Goal: Transaction & Acquisition: Purchase product/service

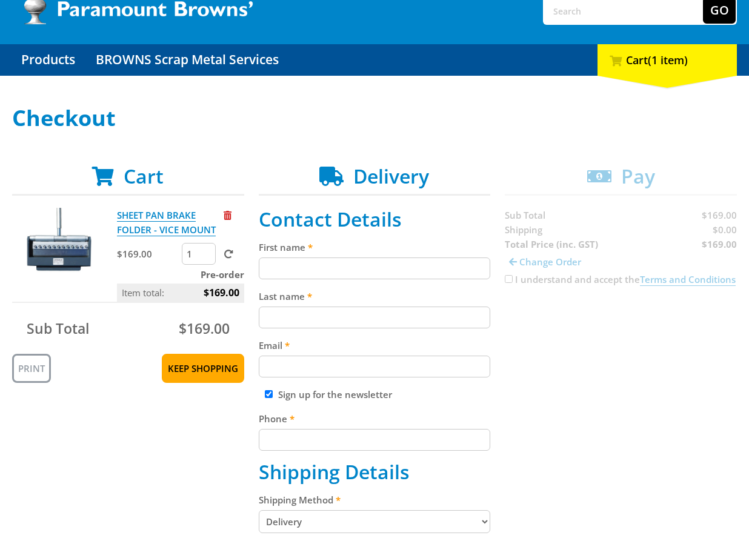
scroll to position [104, 0]
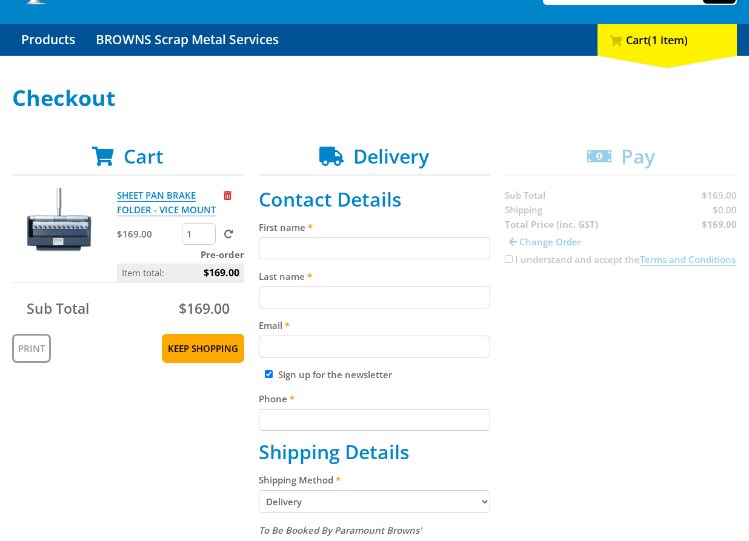
drag, startPoint x: 615, startPoint y: 344, endPoint x: 669, endPoint y: 289, distance: 77.2
click at [360, 250] on input "First name" at bounding box center [375, 249] width 232 height 22
paste input "[PERSON_NAME]"
type input "[PERSON_NAME]"
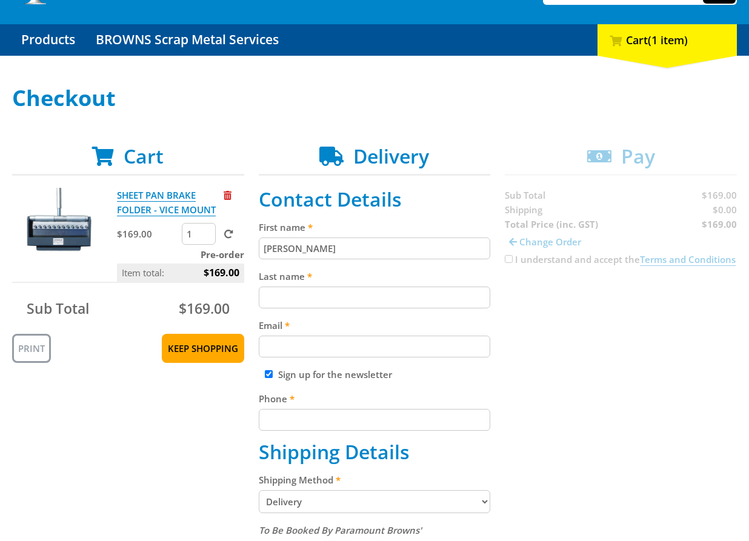
click at [272, 290] on input "Last name" at bounding box center [375, 298] width 232 height 22
paste input "[PERSON_NAME]"
type input "[PERSON_NAME]"
click at [323, 354] on input "Email" at bounding box center [375, 347] width 232 height 22
paste input "[EMAIL_ADDRESS][DOMAIN_NAME]"
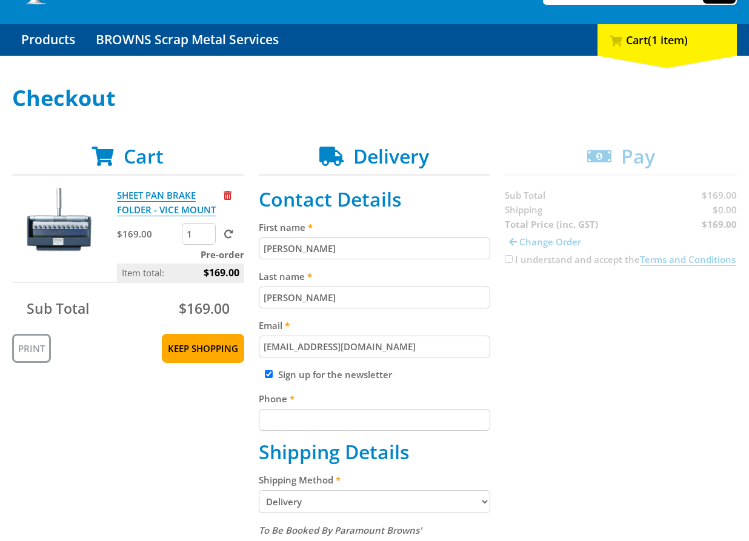
type input "[EMAIL_ADDRESS][DOMAIN_NAME]"
click at [424, 420] on input "Phone" at bounding box center [375, 420] width 232 height 22
type input "6502530000"
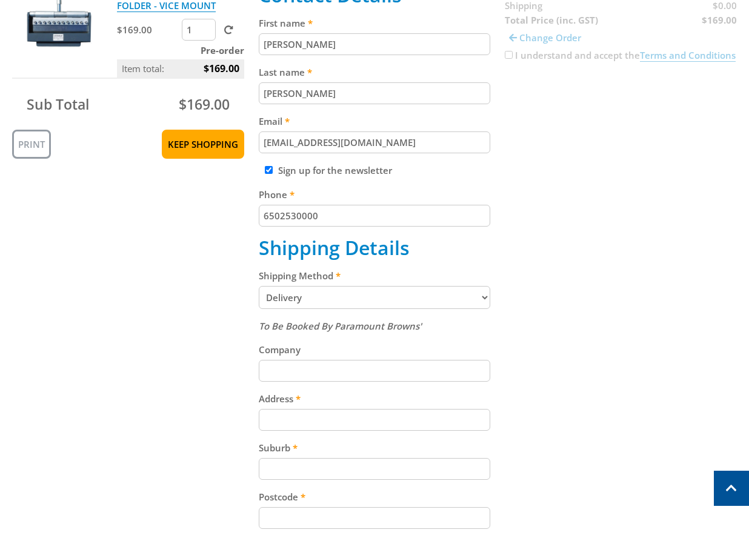
scroll to position [313, 0]
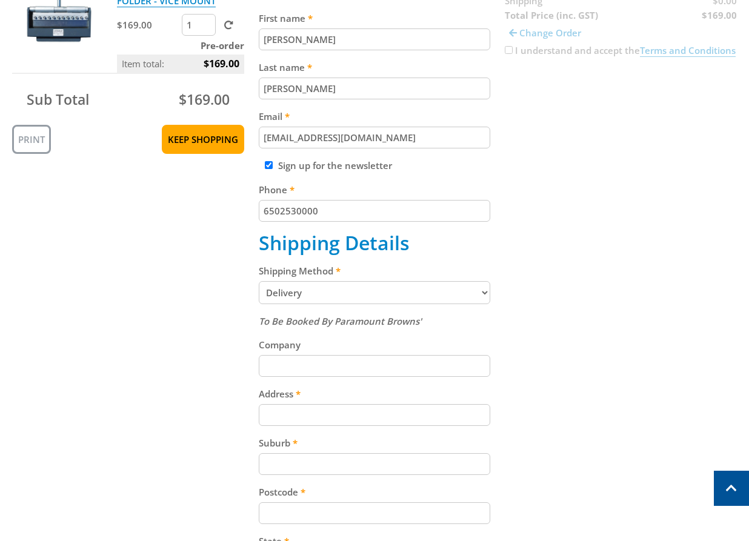
click at [446, 410] on input "Address" at bounding box center [375, 415] width 232 height 22
click at [450, 418] on input "Address" at bounding box center [375, 415] width 232 height 22
paste input "[STREET_ADDRESS]"
type input "[STREET_ADDRESS]"
click at [592, 353] on div "Cart SHEET PAN BRAKE FOLDER - VICE MOUNT $169.00 1 Pre-order Item total: $169.0…" at bounding box center [374, 356] width 725 height 841
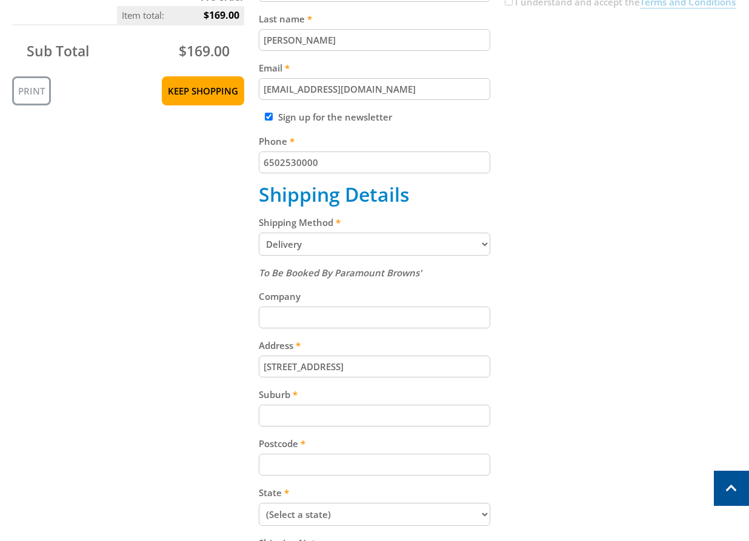
scroll to position [505, 0]
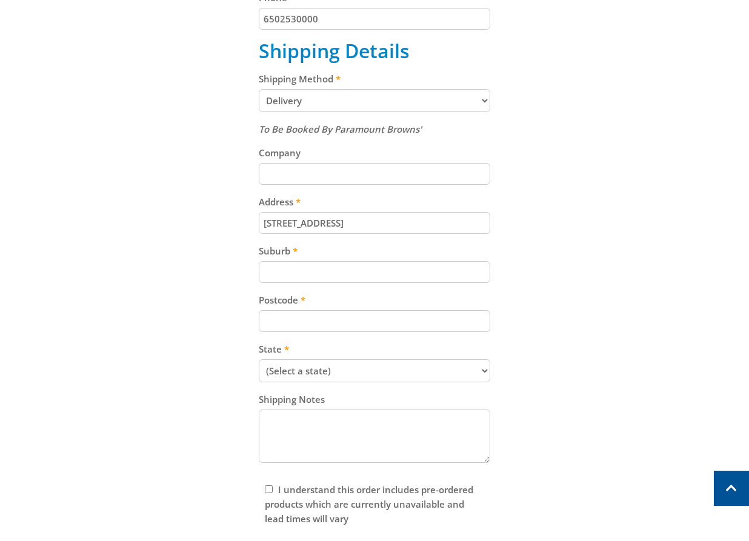
click at [304, 338] on div "To Be Booked By Paramount Browns' Company Address [STREET_ADDRESS] Suburb Postc…" at bounding box center [375, 294] width 232 height 345
click at [303, 324] on input "Postcode" at bounding box center [375, 321] width 232 height 22
paste input "5094"
type input "5094"
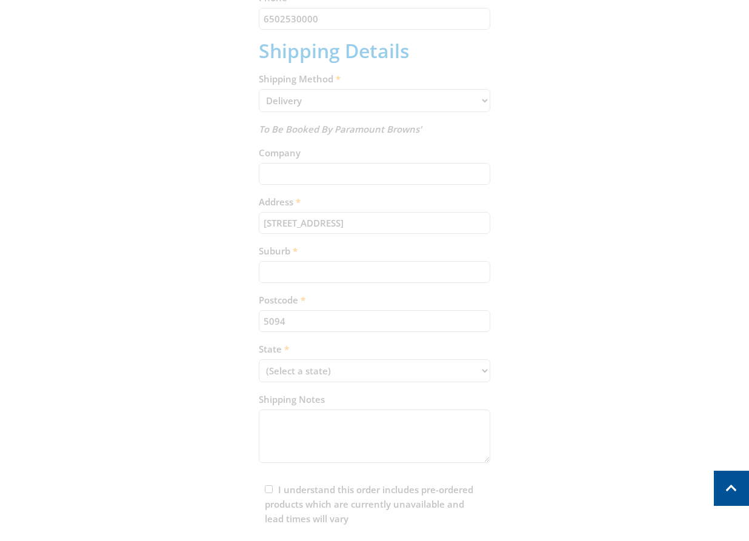
click at [338, 272] on div "Cart SHEET PAN BRAKE FOLDER - VICE MOUNT $169.00 1 Pre-order Item total: $169.0…" at bounding box center [374, 164] width 725 height 841
click at [318, 271] on div "Cart SHEET PAN BRAKE FOLDER - VICE MOUNT $169.00 1 Pre-order Item total: $169.0…" at bounding box center [374, 164] width 725 height 841
click at [343, 268] on div "Cart SHEET PAN BRAKE FOLDER - VICE MOUNT $169.00 1 Pre-order Item total: $169.0…" at bounding box center [374, 164] width 725 height 841
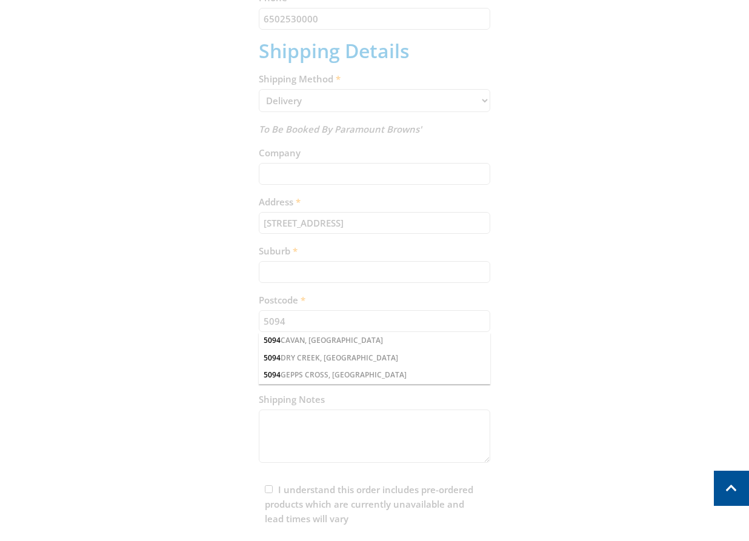
click at [344, 268] on div "Cart SHEET PAN BRAKE FOLDER - VICE MOUNT $169.00 1 Pre-order Item total: $169.0…" at bounding box center [374, 164] width 725 height 841
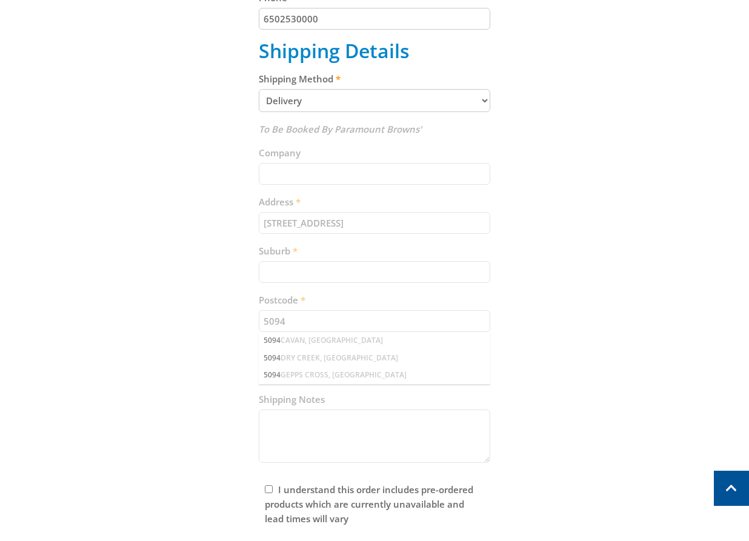
click at [301, 270] on input "Suburb" at bounding box center [375, 272] width 232 height 22
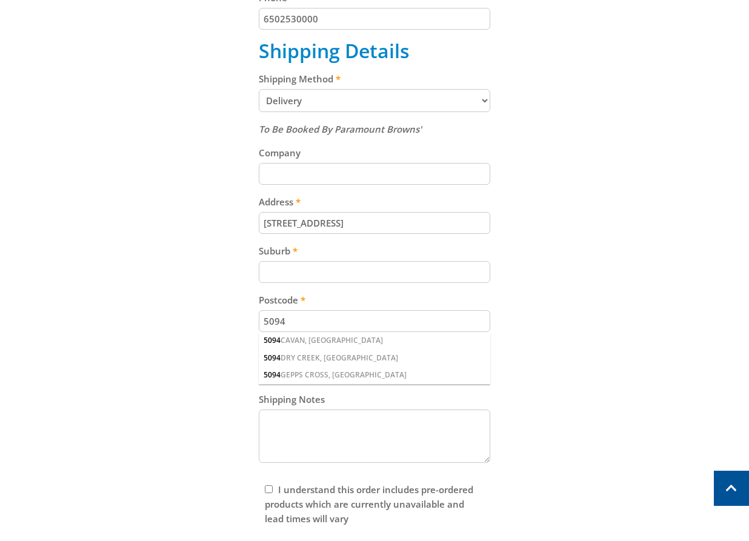
paste input "Gepps Cross"
type input "Gepps Cross"
click at [627, 153] on div "Cart SHEET PAN BRAKE FOLDER - VICE MOUNT $169.00 1 Pre-order Item total: $169.0…" at bounding box center [374, 164] width 725 height 841
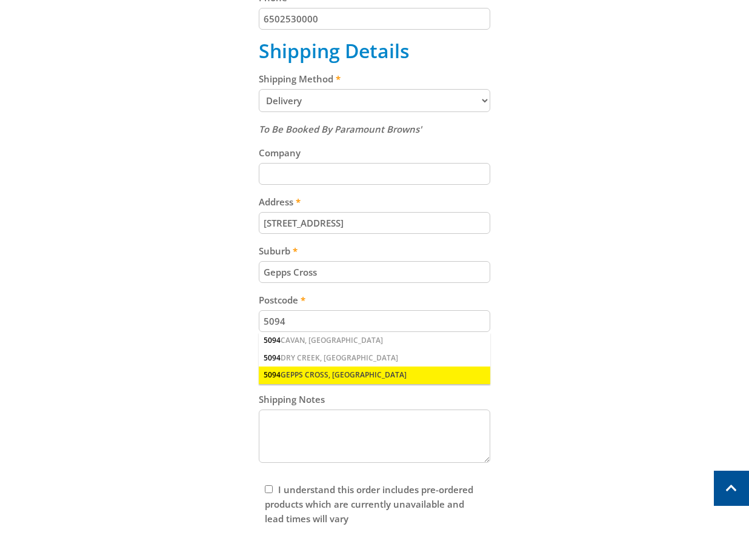
click at [341, 373] on div "5094 GEPPS CROSS, [GEOGRAPHIC_DATA]" at bounding box center [375, 375] width 232 height 17
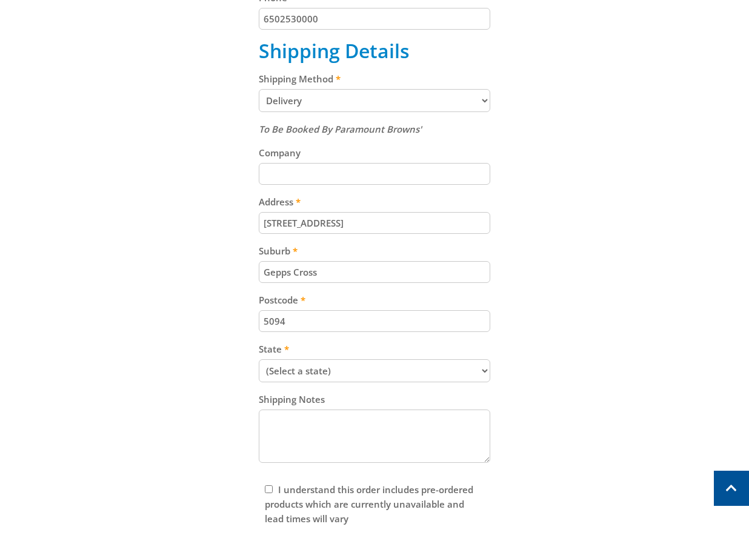
click at [599, 292] on div "Cart SHEET PAN BRAKE FOLDER - VICE MOUNT $169.00 1 Pre-order Item total: $169.0…" at bounding box center [374, 164] width 725 height 841
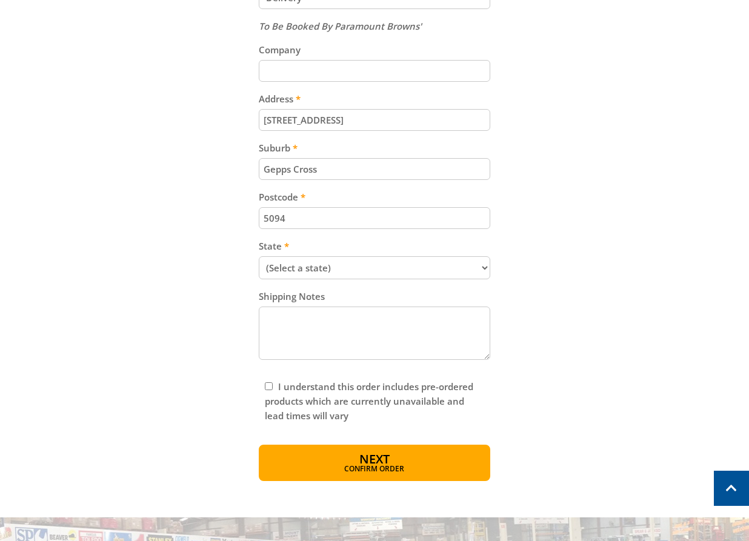
scroll to position [689, 0]
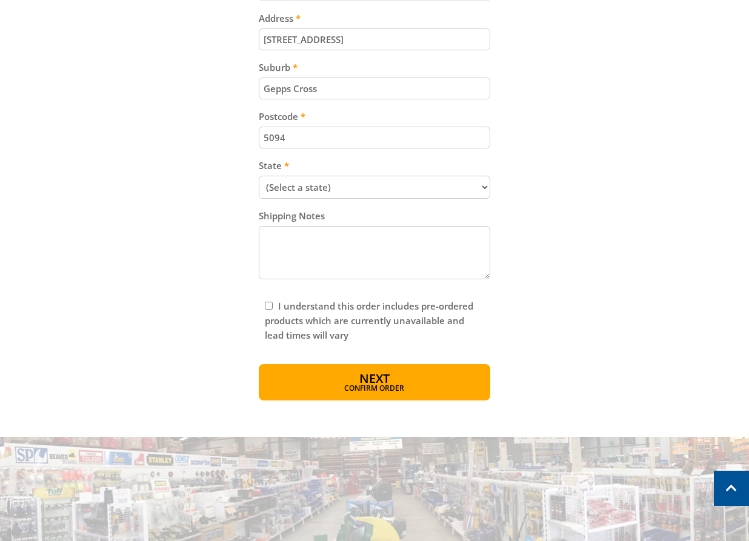
click at [379, 186] on select "(Select a state) [GEOGRAPHIC_DATA] [GEOGRAPHIC_DATA] [GEOGRAPHIC_DATA] [GEOGRAP…" at bounding box center [375, 187] width 232 height 23
select select "SA"
click at [259, 176] on select "(Select a state) [GEOGRAPHIC_DATA] [GEOGRAPHIC_DATA] [GEOGRAPHIC_DATA] [GEOGRAP…" at bounding box center [375, 187] width 232 height 23
click at [407, 374] on button "Next Confirm order" at bounding box center [375, 382] width 232 height 36
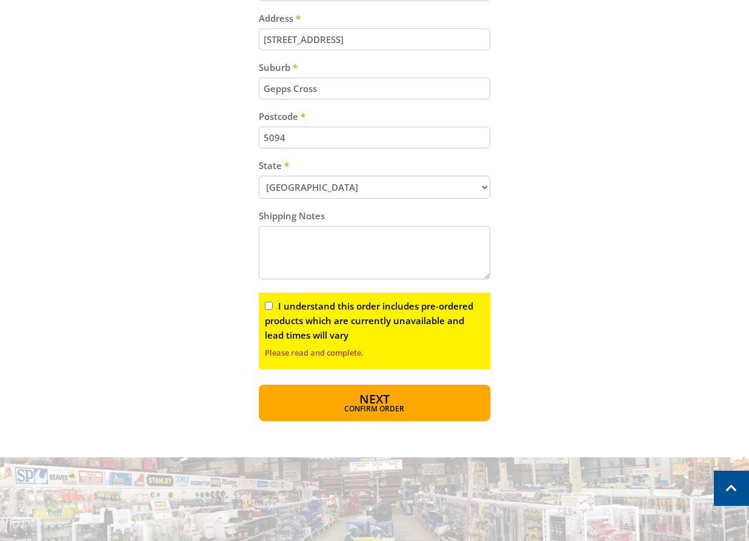
click at [266, 307] on input "I understand this order includes pre-ordered products which are currently unava…" at bounding box center [269, 306] width 8 height 8
checkbox input "true"
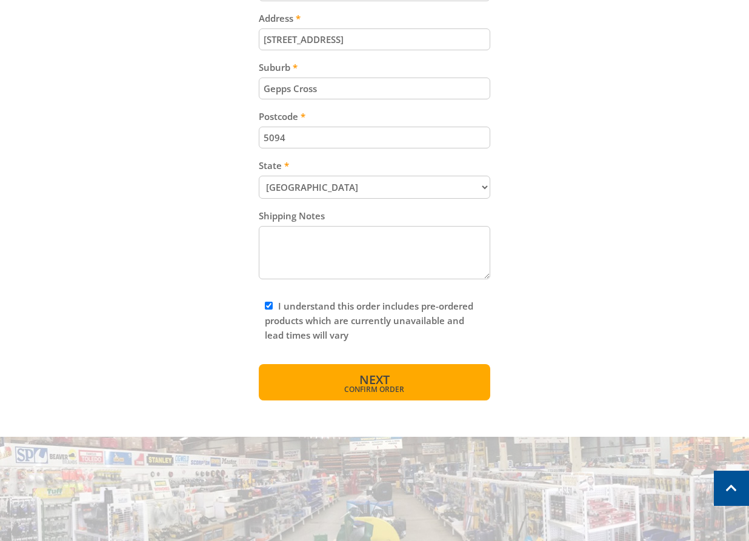
click at [362, 392] on span "Confirm order" at bounding box center [375, 389] width 180 height 7
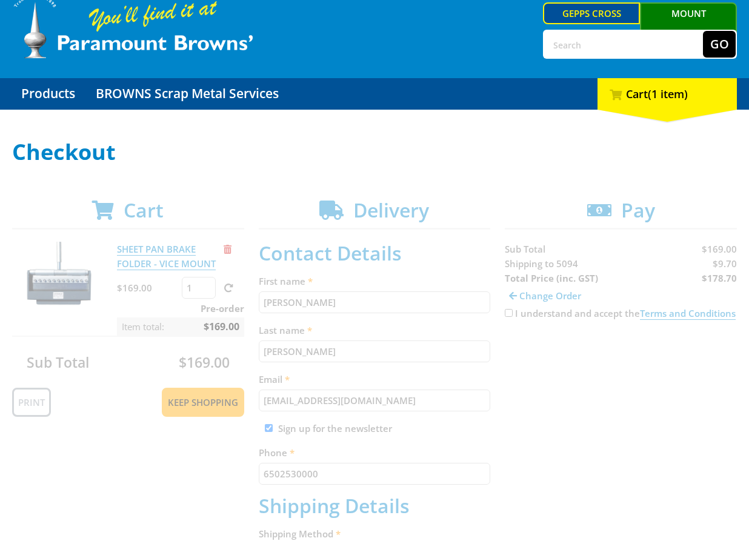
scroll to position [0, 0]
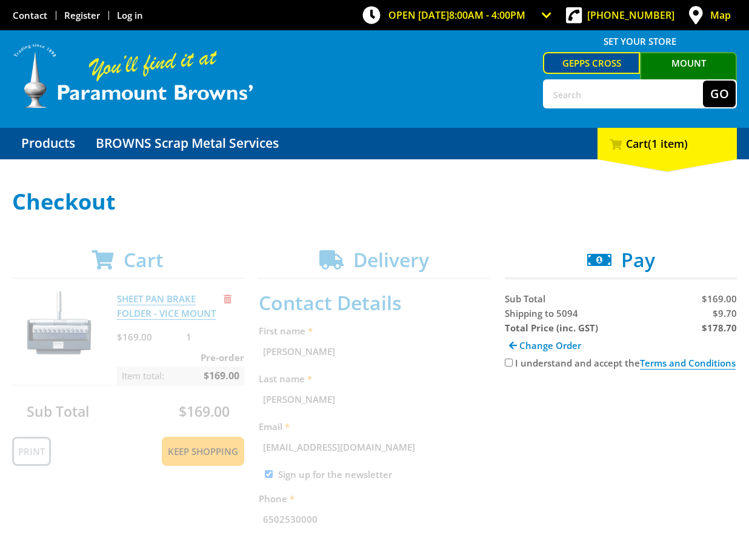
click at [508, 367] on input "I understand and accept the Terms and Conditions" at bounding box center [509, 363] width 8 height 8
checkbox input "true"
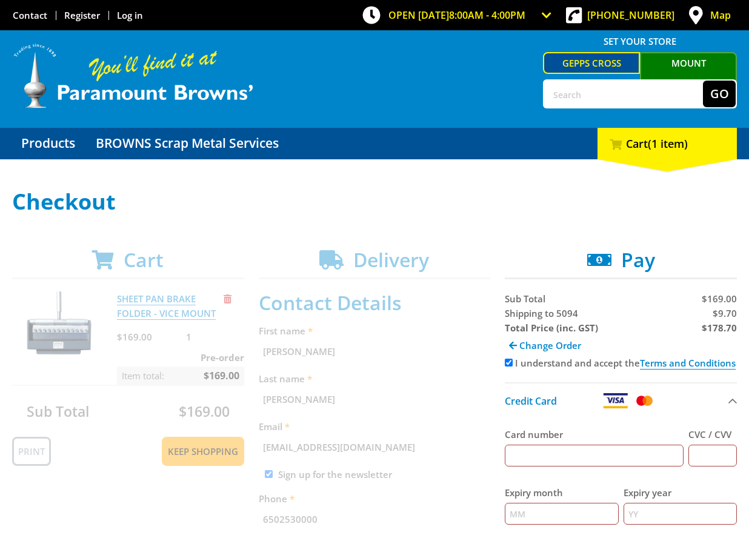
click at [722, 333] on strong "$178.70" at bounding box center [719, 328] width 35 height 12
copy strong "178.70"
click at [730, 314] on span "$9.70" at bounding box center [725, 313] width 24 height 12
click at [734, 315] on span "$9.70" at bounding box center [725, 313] width 24 height 12
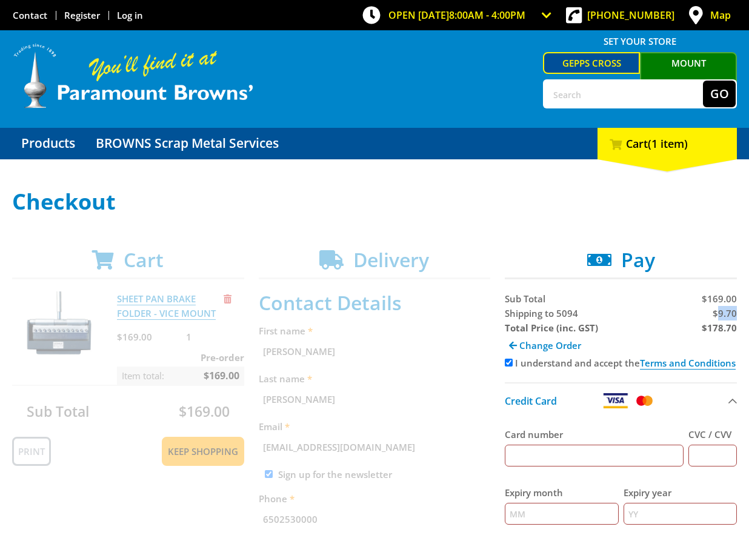
copy span "9.70"
click at [520, 316] on span "Shipping to 5094" at bounding box center [541, 313] width 73 height 12
copy span "Shipping"
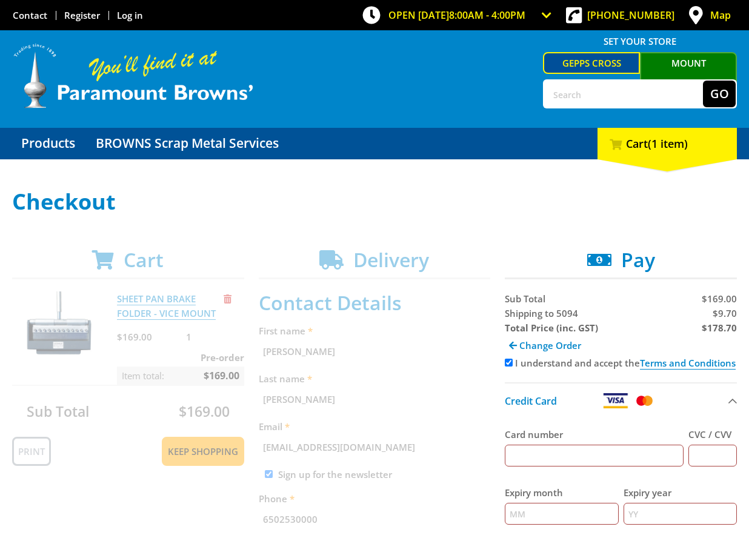
click at [614, 467] on input "Card number" at bounding box center [594, 456] width 179 height 22
type input "[CREDIT_CARD_NUMBER]"
type input "•••"
type input "12"
type input "2025"
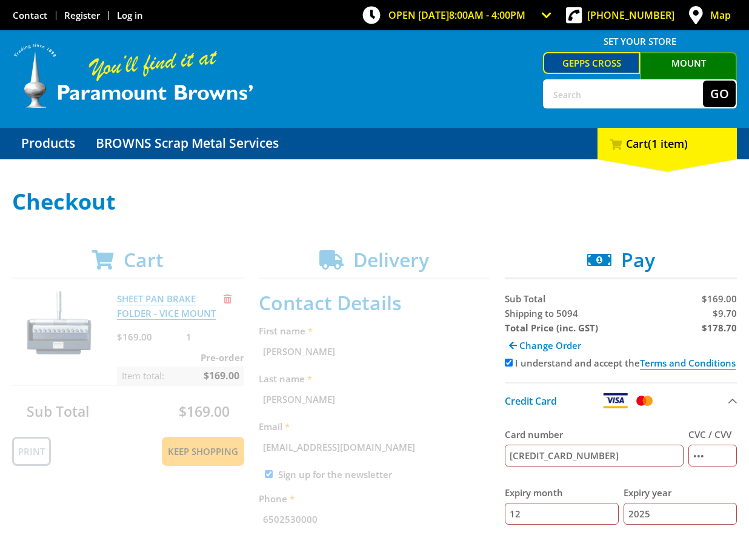
type input "[PERSON_NAME]"
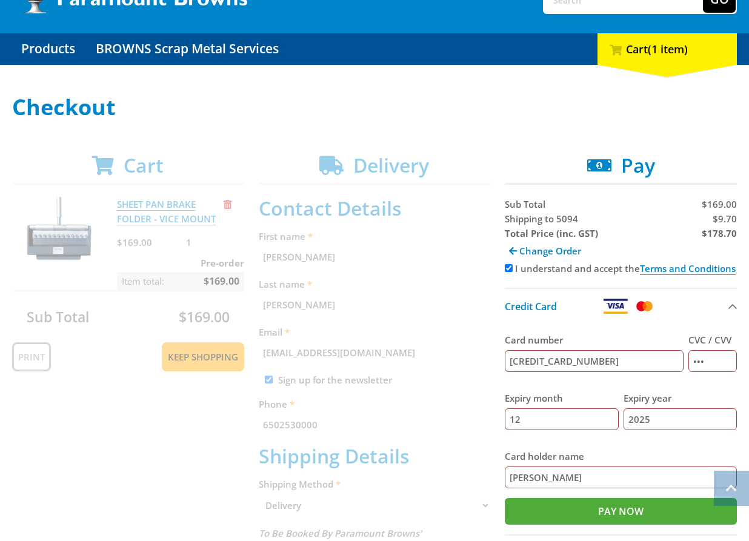
scroll to position [94, 0]
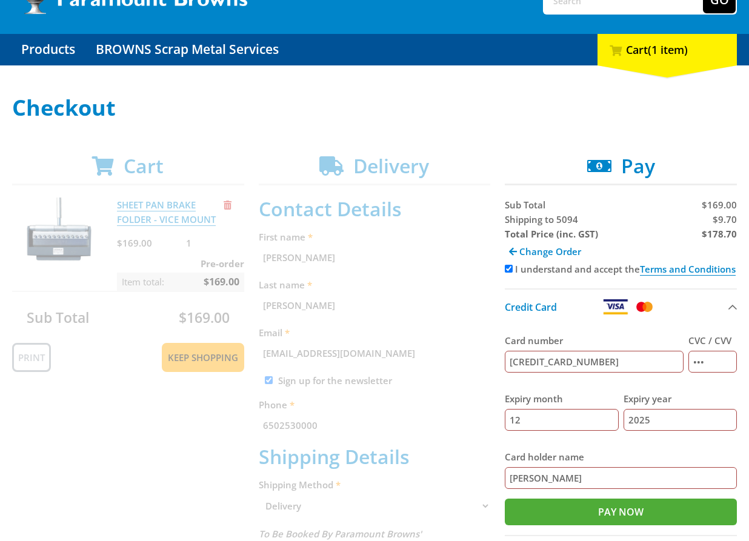
click at [670, 132] on p at bounding box center [374, 136] width 725 height 15
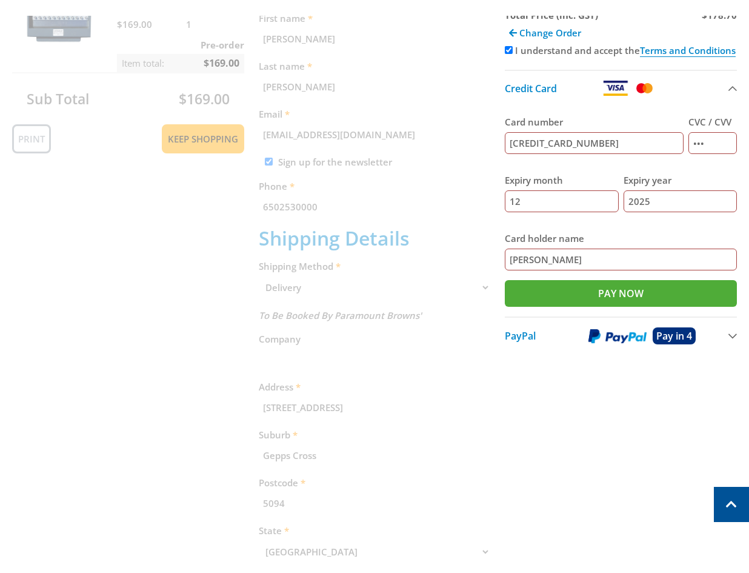
scroll to position [202, 0]
